Goal: Task Accomplishment & Management: Use online tool/utility

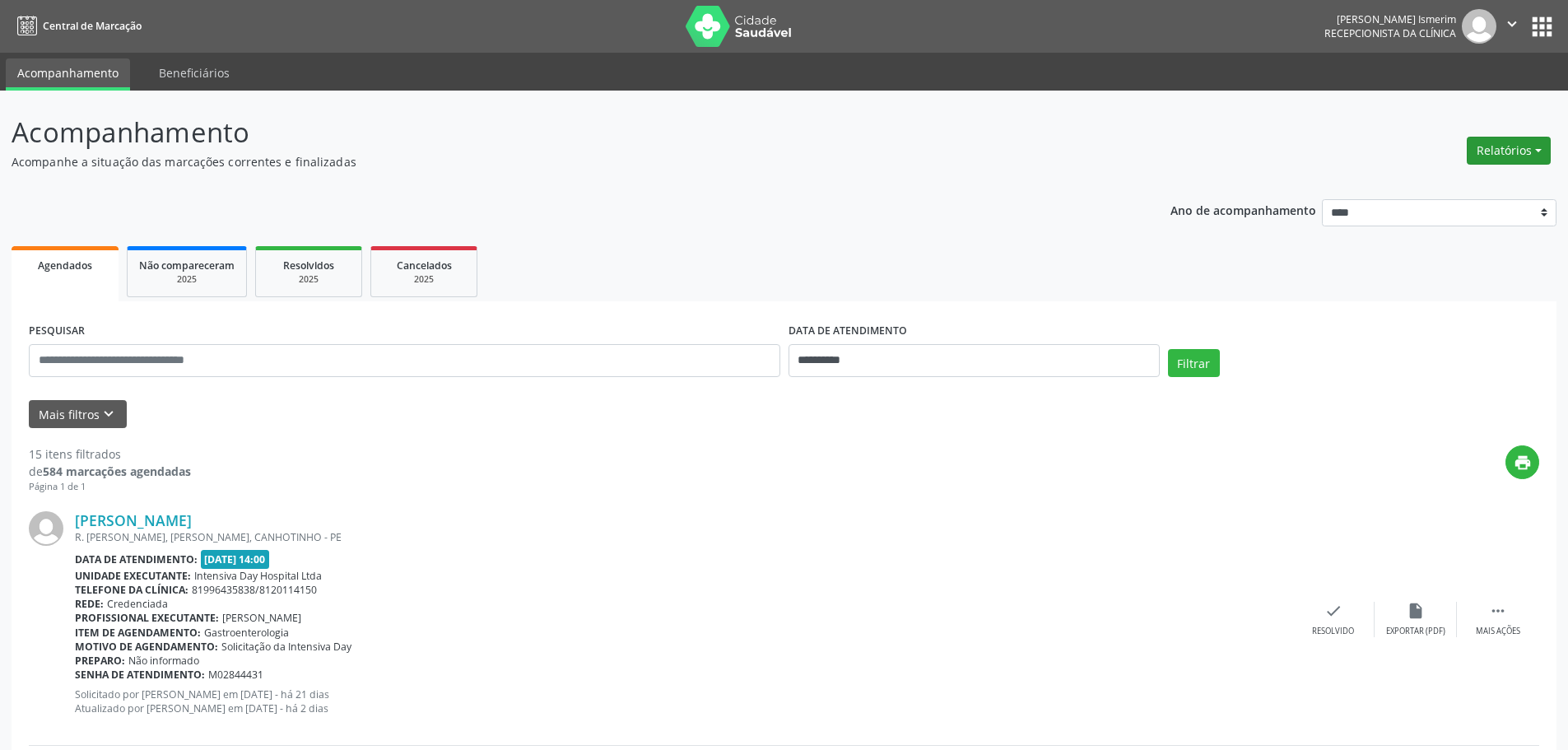
click at [1512, 148] on button "Relatórios" at bounding box center [1508, 150] width 84 height 28
click at [1418, 185] on link "Agendamentos" at bounding box center [1463, 186] width 177 height 23
select select "*"
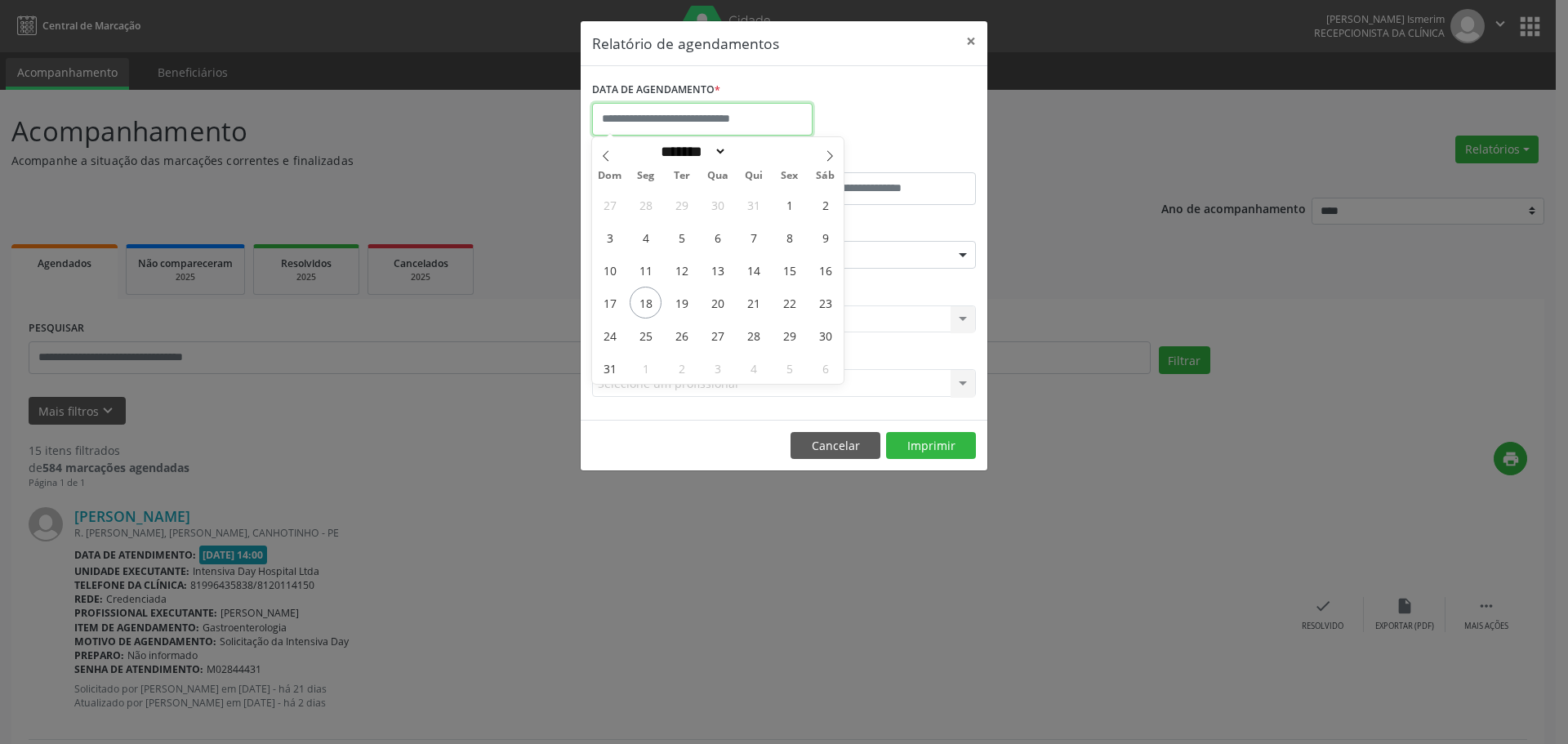
click at [691, 114] on input "text" at bounding box center [702, 119] width 221 height 33
click at [649, 303] on span "18" at bounding box center [645, 302] width 32 height 32
type input "**********"
click at [649, 303] on span "18" at bounding box center [645, 302] width 32 height 32
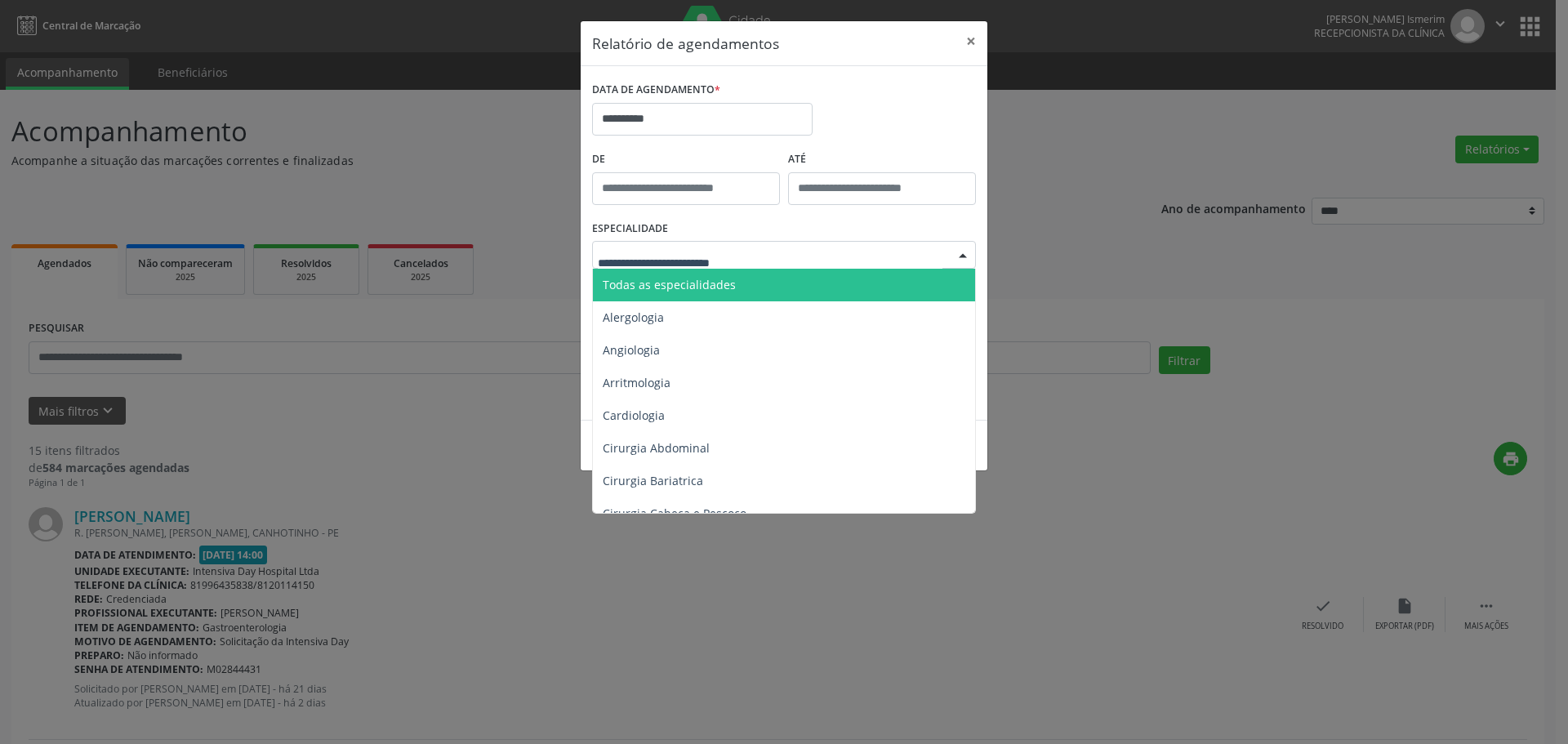
click at [832, 248] on div at bounding box center [784, 255] width 384 height 28
click at [718, 290] on span "Todas as especialidades" at bounding box center [669, 285] width 133 height 16
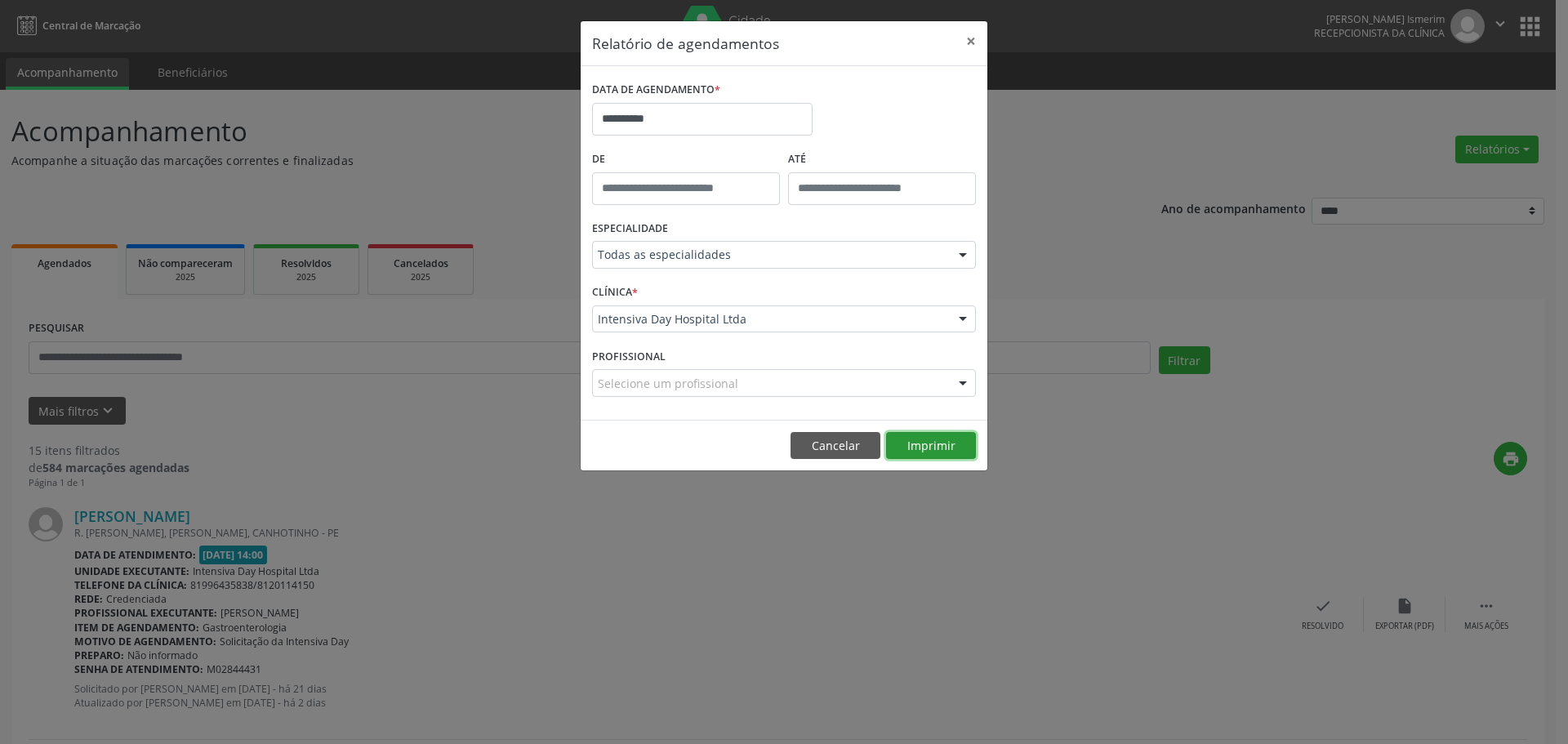
click at [939, 447] on button "Imprimir" at bounding box center [931, 446] width 90 height 28
click at [977, 40] on button "×" at bounding box center [971, 41] width 33 height 40
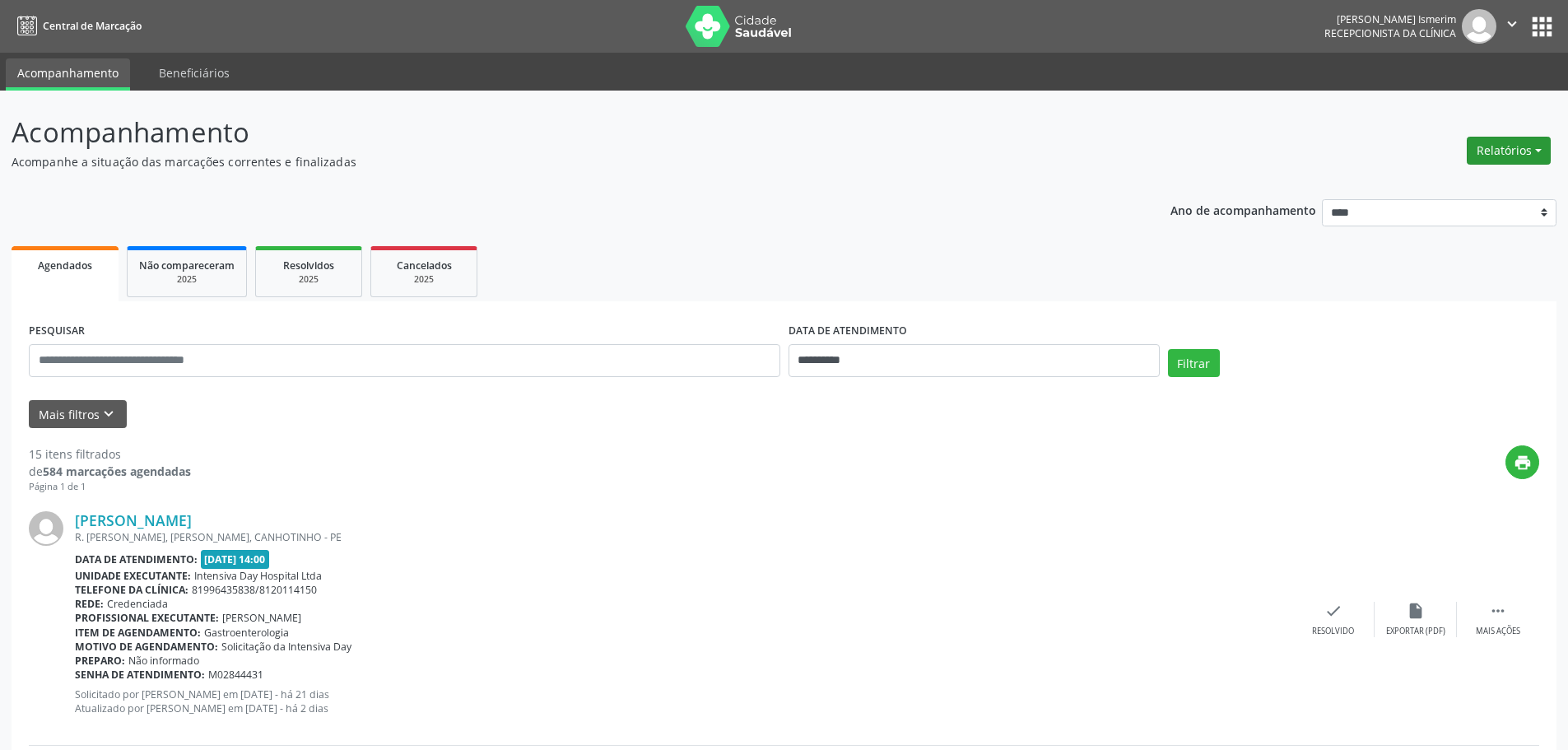
click at [1508, 145] on button "Relatórios" at bounding box center [1508, 150] width 84 height 28
click at [1472, 184] on link "Agendamentos" at bounding box center [1463, 186] width 177 height 23
select select "*"
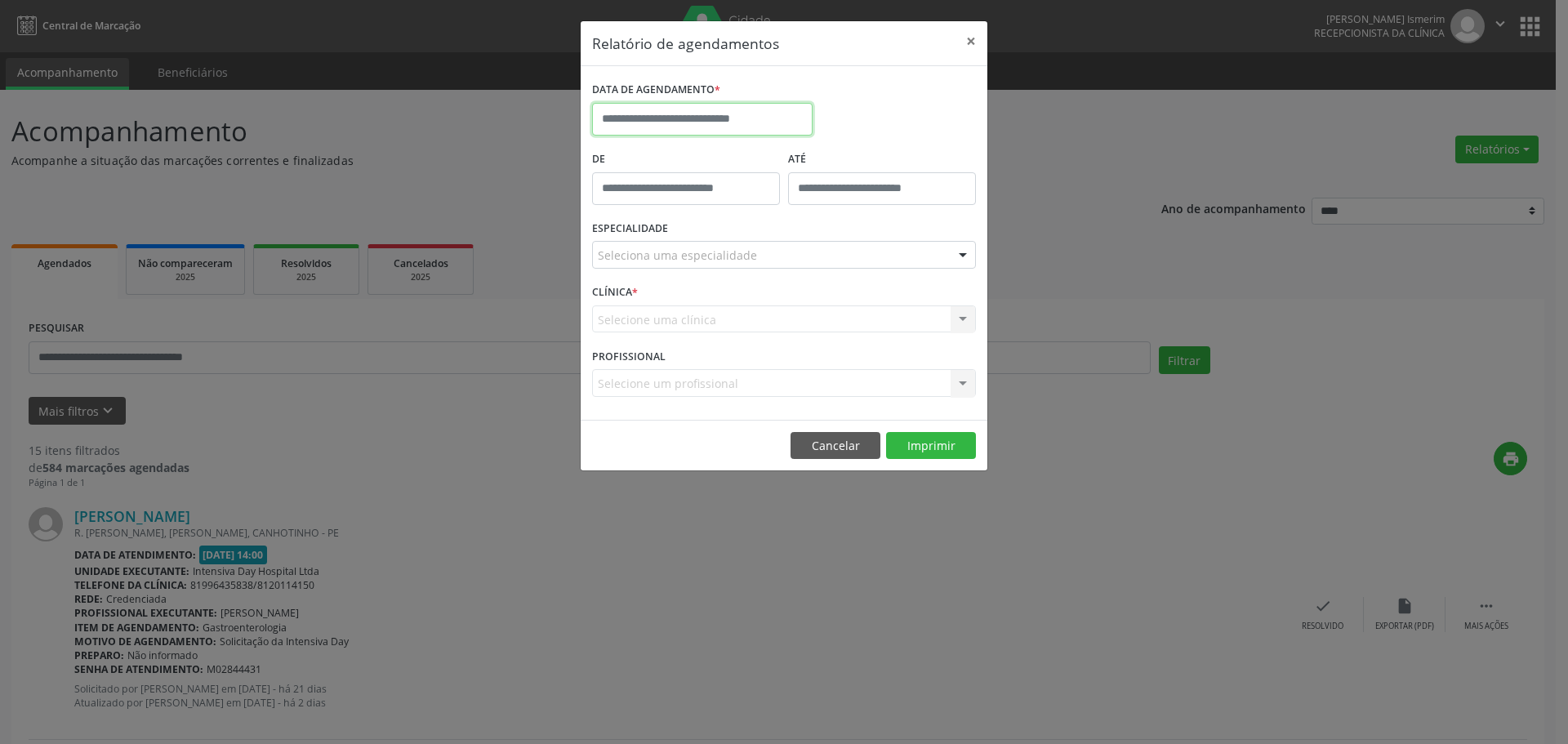
click at [717, 119] on input "text" at bounding box center [702, 119] width 221 height 33
click at [649, 304] on span "18" at bounding box center [645, 302] width 32 height 32
type input "**********"
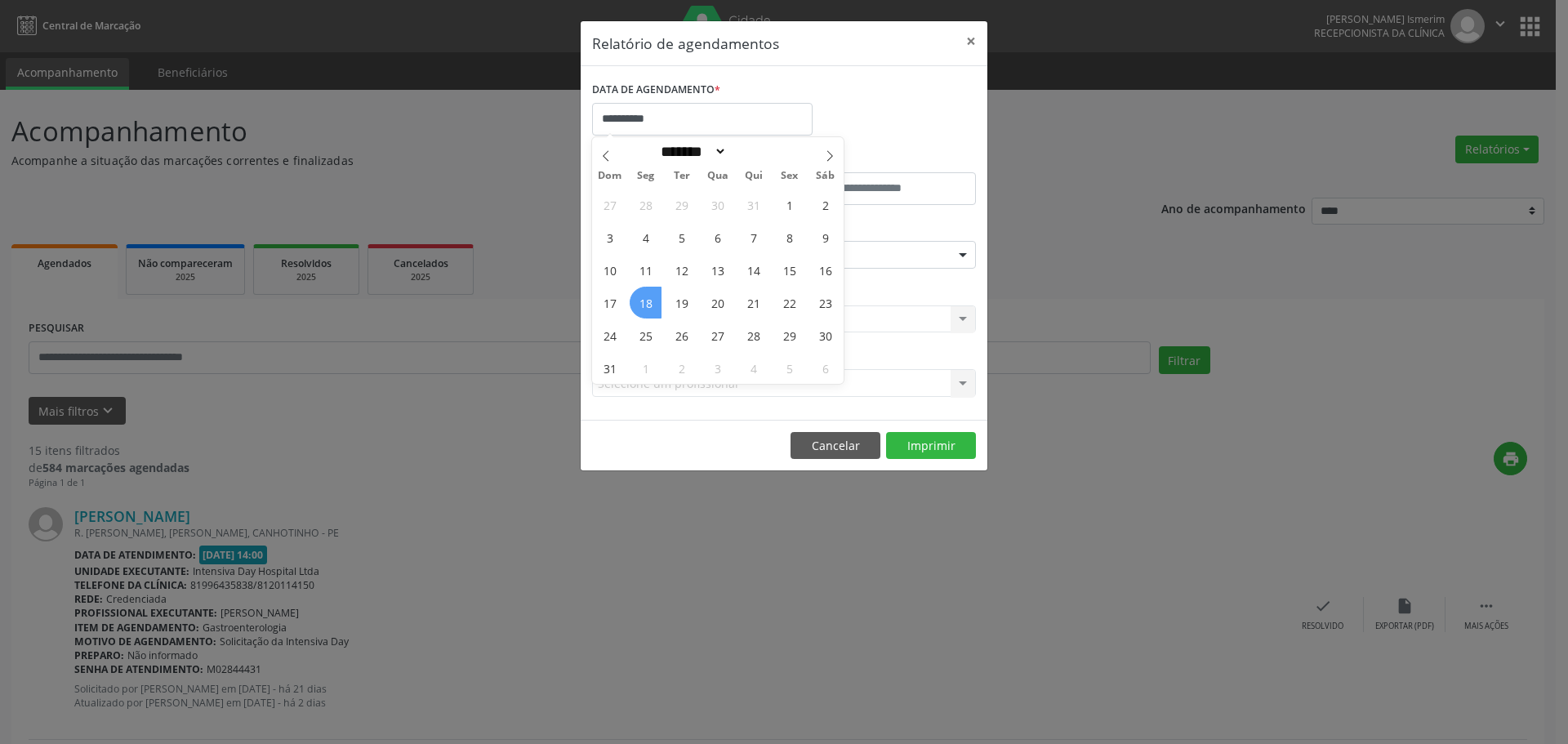
click at [645, 301] on span "18" at bounding box center [645, 302] width 32 height 32
click at [852, 258] on div "Seleciona uma especialidade" at bounding box center [784, 255] width 384 height 28
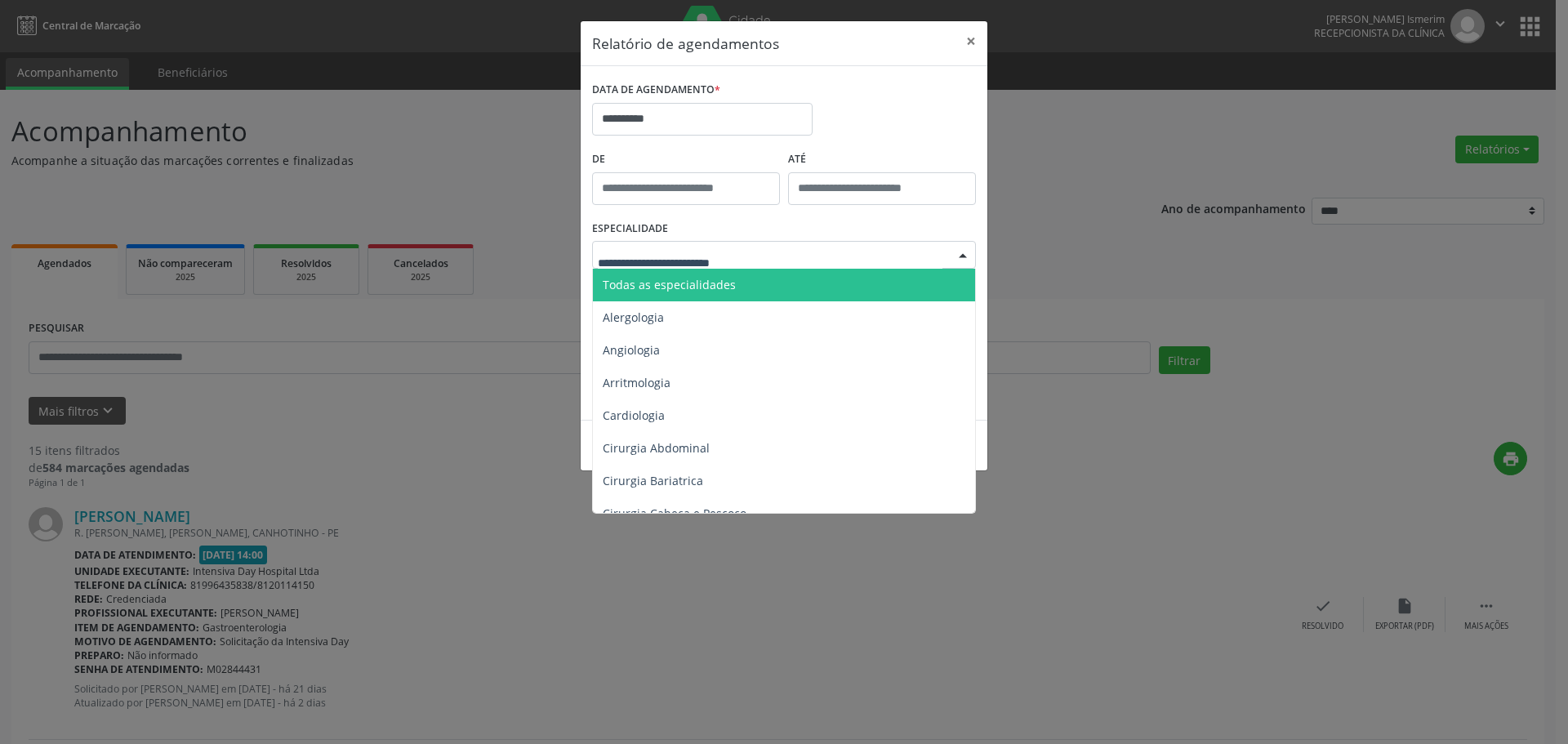
click at [744, 287] on span "Todas as especialidades" at bounding box center [785, 285] width 385 height 33
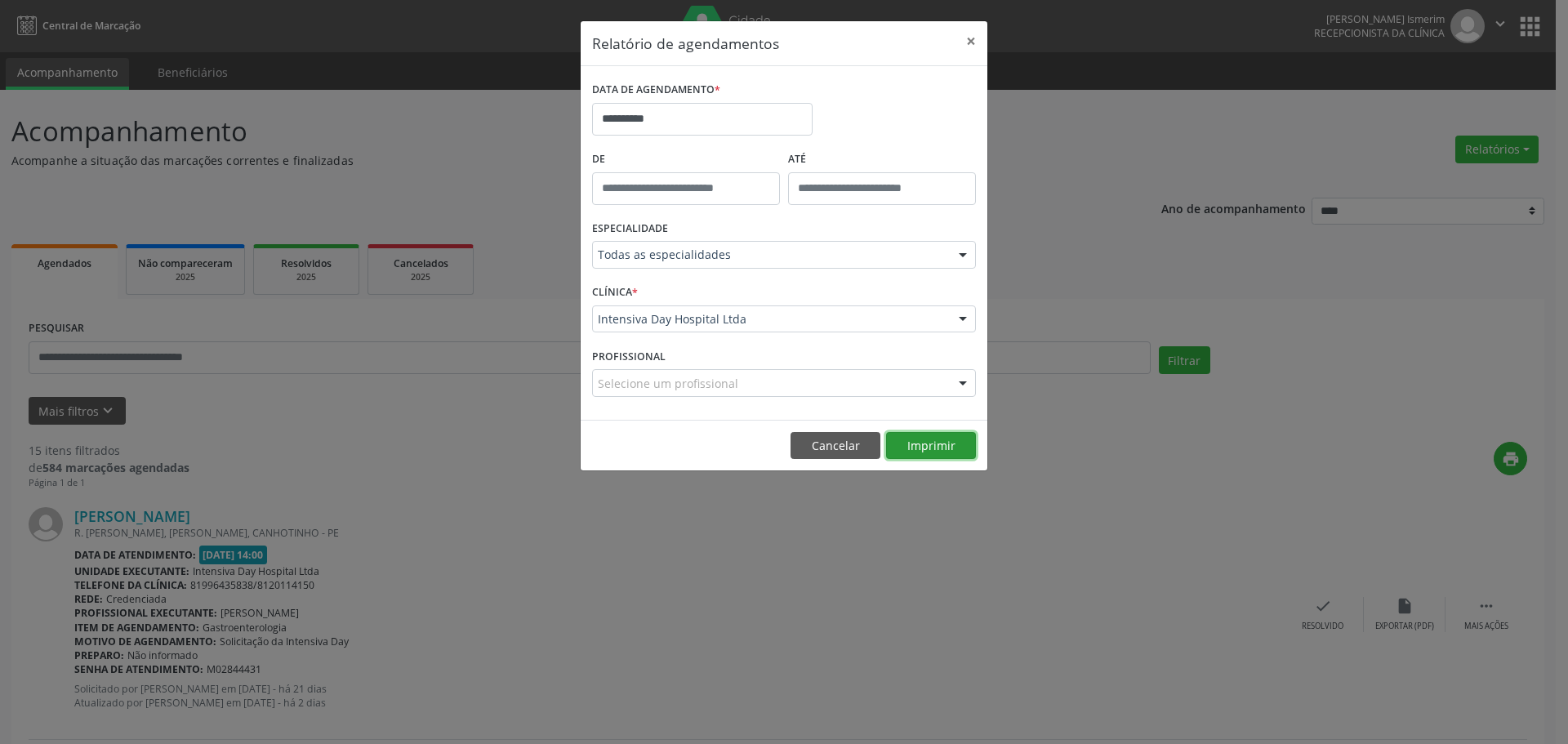
click at [918, 441] on button "Imprimir" at bounding box center [931, 446] width 90 height 28
click at [962, 43] on button "×" at bounding box center [971, 41] width 33 height 40
